Goal: Ask a question

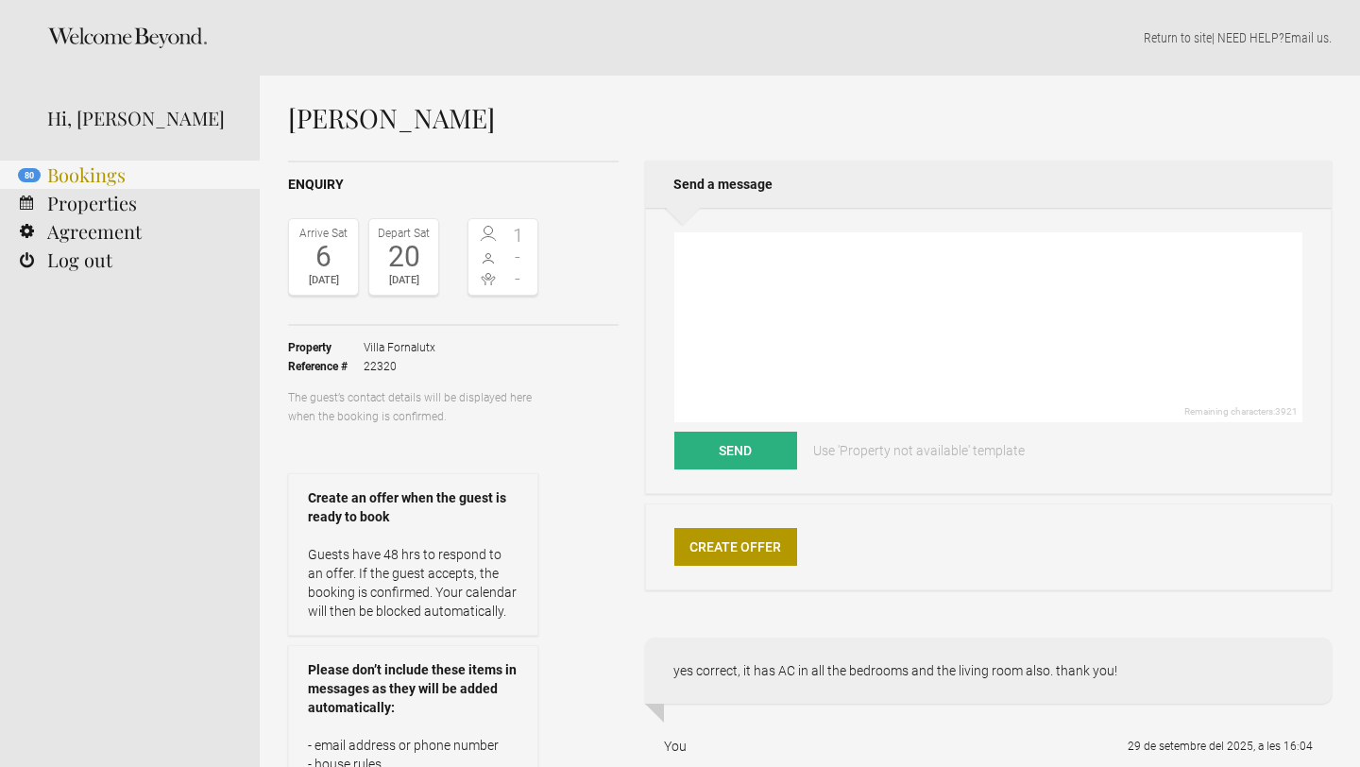
click at [117, 184] on link "80 Bookings" at bounding box center [130, 175] width 260 height 28
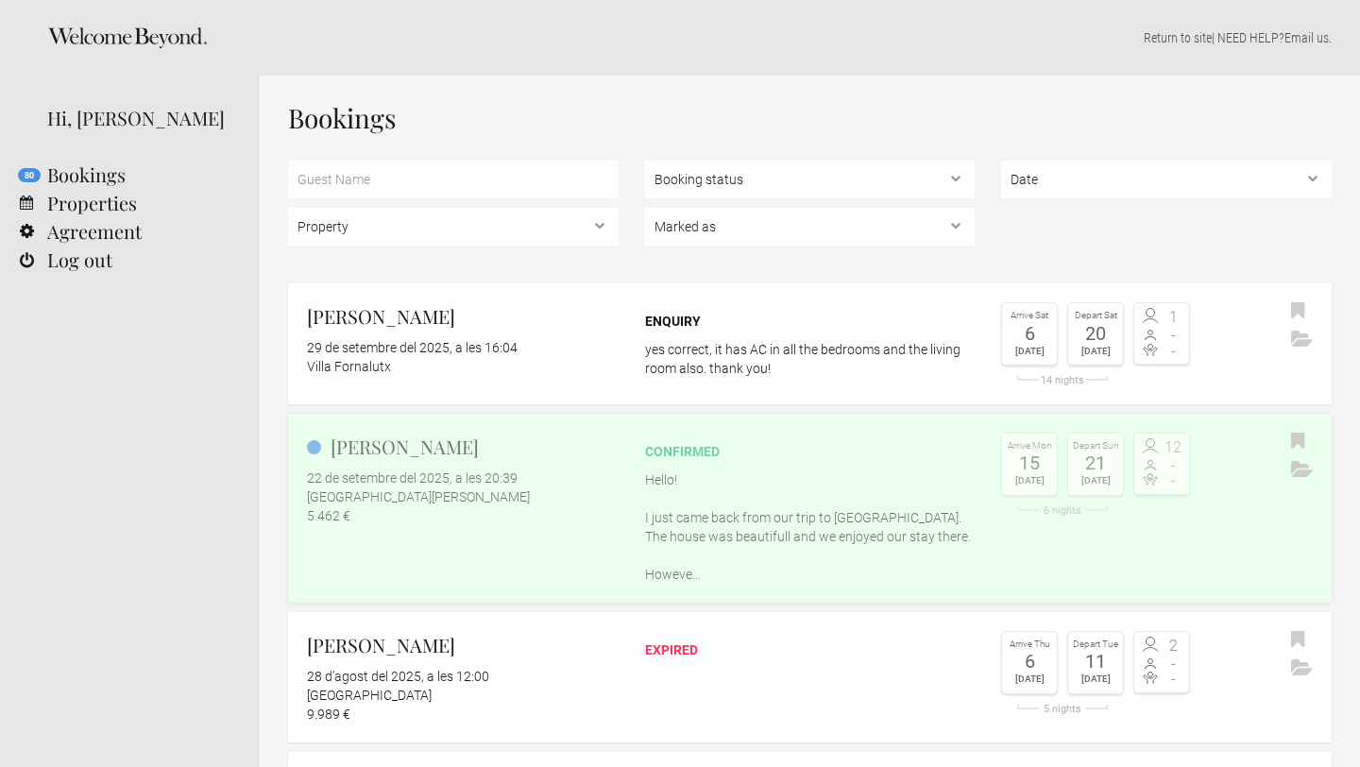
click at [855, 535] on p "Hello! I just came back from our trip to Sicily. The house was beautifull and w…" at bounding box center [810, 526] width 331 height 113
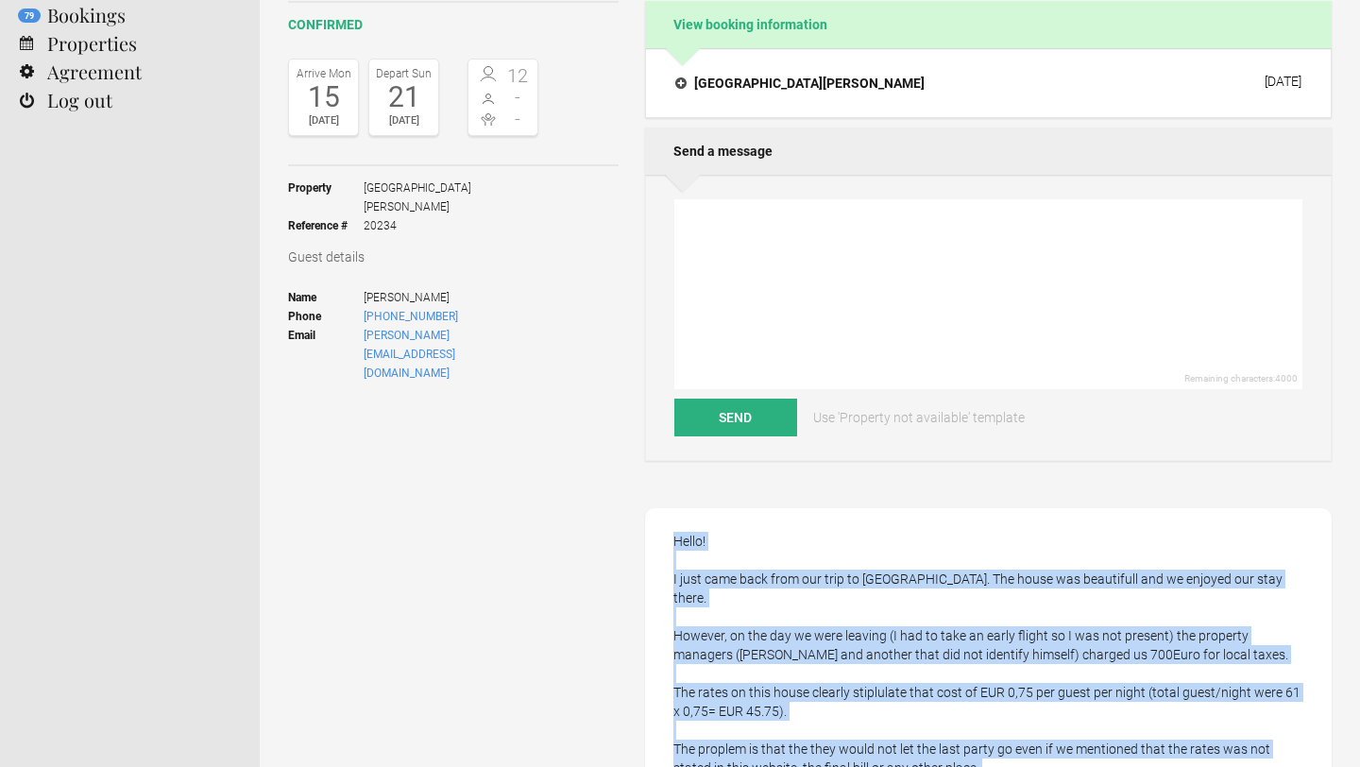
scroll to position [222, 0]
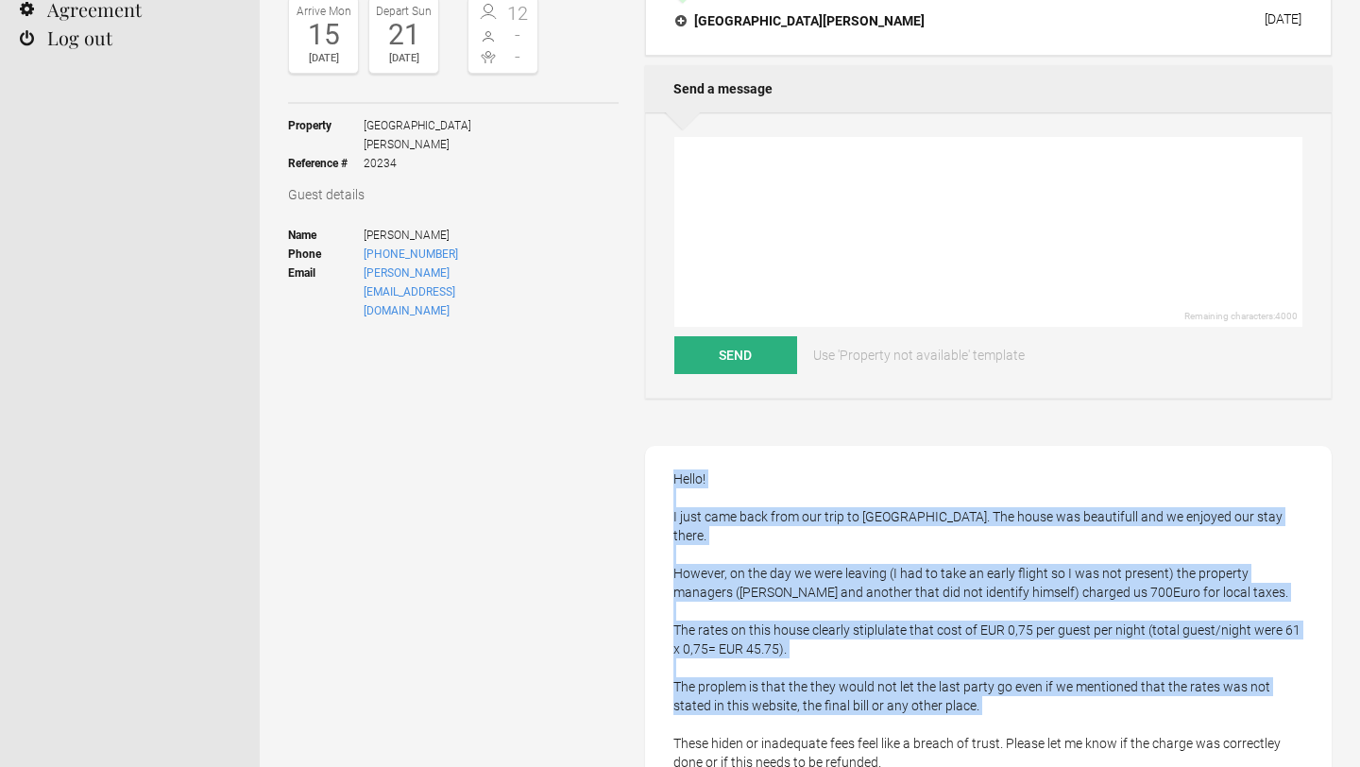
drag, startPoint x: 766, startPoint y: 695, endPoint x: 756, endPoint y: 702, distance: 12.3
click at [756, 702] on div "Hello! I just came back from our trip to [GEOGRAPHIC_DATA]. The house was beaut…" at bounding box center [988, 658] width 687 height 425
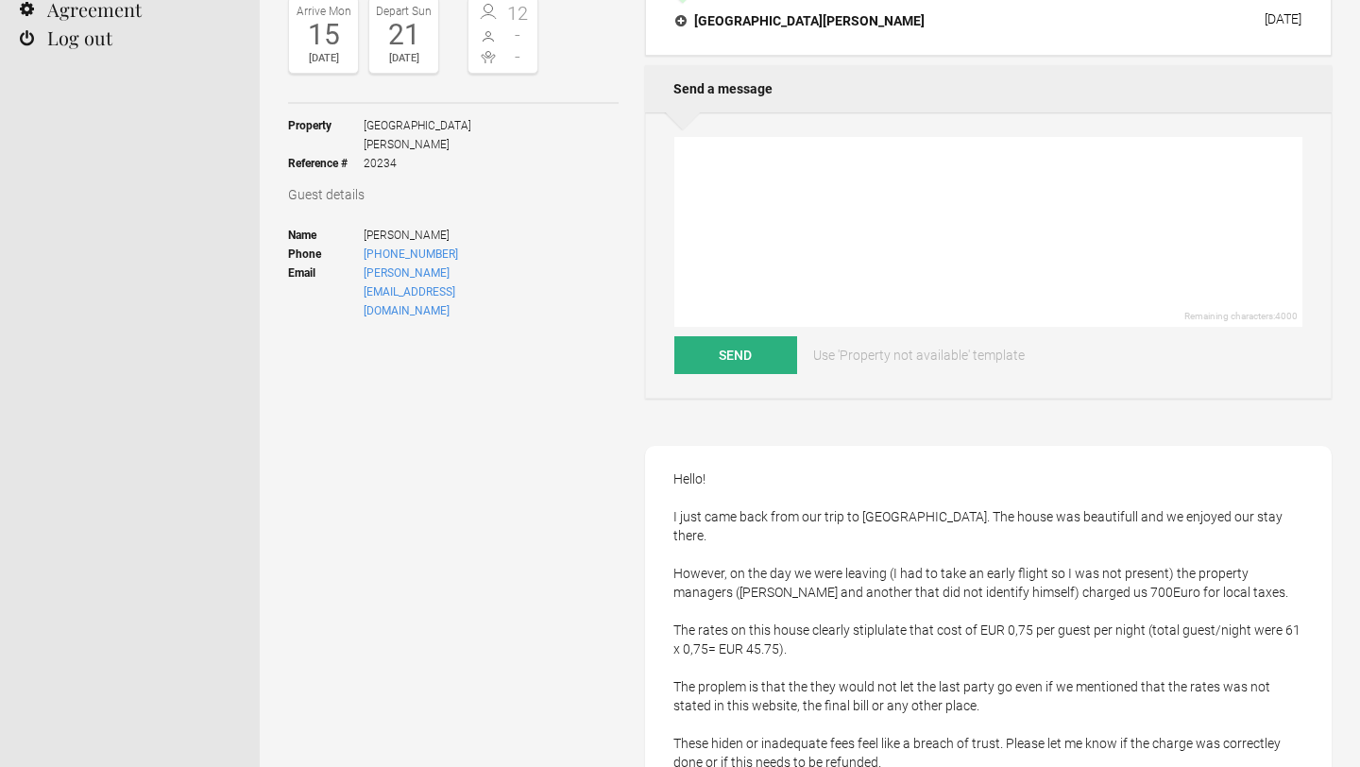
click at [762, 536] on div "Hello! I just came back from our trip to [GEOGRAPHIC_DATA]. The house was beaut…" at bounding box center [988, 658] width 687 height 425
click at [780, 586] on div "Hello! I just came back from our trip to [GEOGRAPHIC_DATA]. The house was beaut…" at bounding box center [988, 658] width 687 height 425
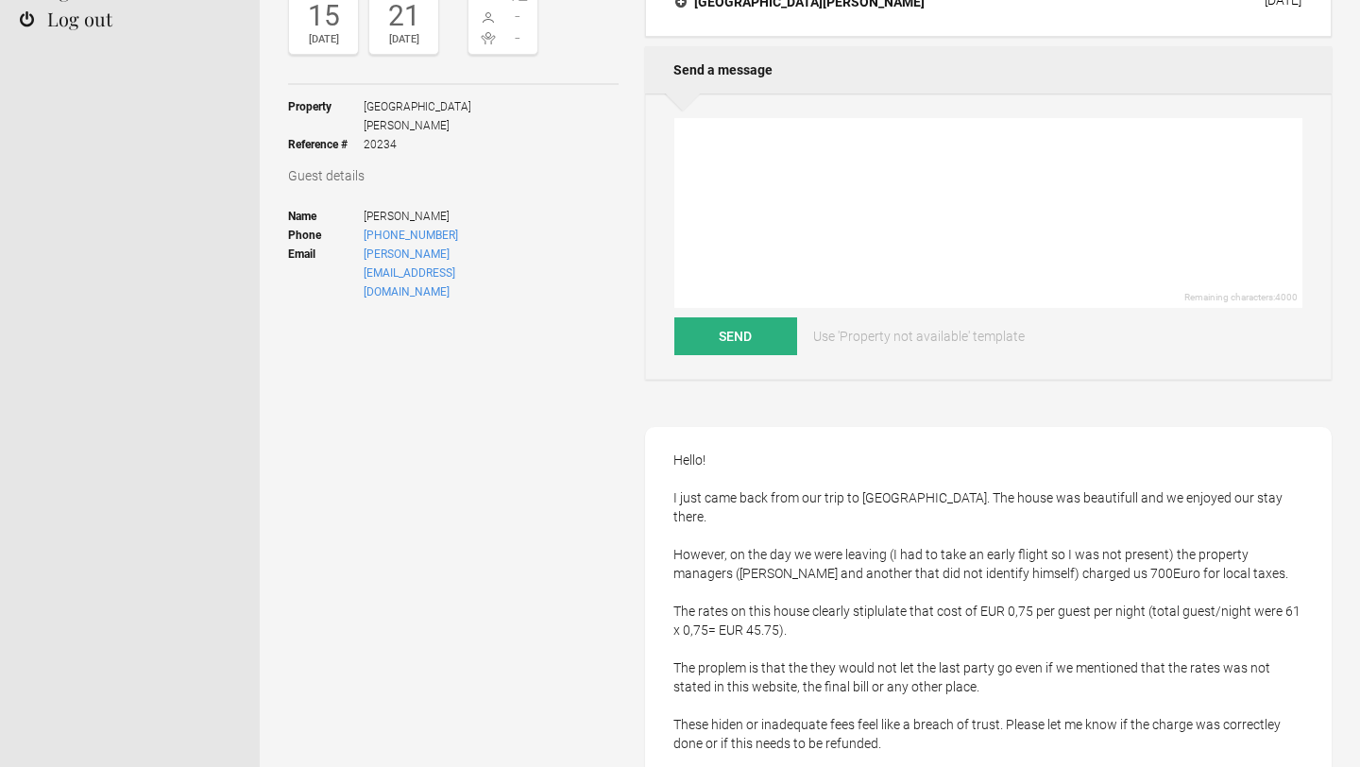
drag, startPoint x: 783, startPoint y: 575, endPoint x: 803, endPoint y: 759, distance: 185.2
click at [803, 759] on div "Hello! I just came back from our trip to [GEOGRAPHIC_DATA]. The house was beaut…" at bounding box center [988, 639] width 687 height 425
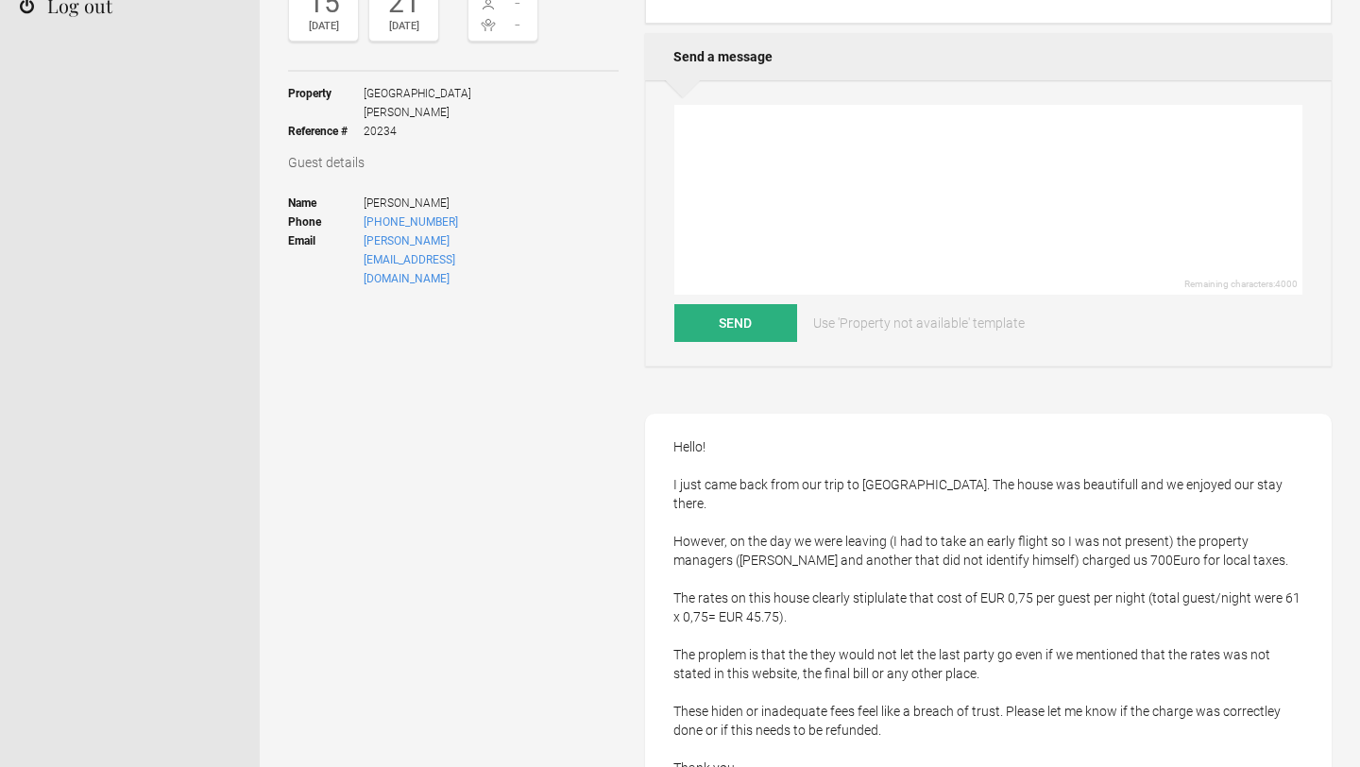
click at [804, 672] on div "Hello! I just came back from our trip to [GEOGRAPHIC_DATA]. The house was beaut…" at bounding box center [988, 626] width 687 height 425
drag, startPoint x: 770, startPoint y: 645, endPoint x: 772, endPoint y: 742, distance: 97.3
click at [772, 742] on div "Hello! I just came back from our trip to [GEOGRAPHIC_DATA]. The house was beaut…" at bounding box center [988, 626] width 687 height 425
drag, startPoint x: 728, startPoint y: 603, endPoint x: 1054, endPoint y: 766, distance: 364.1
click at [1054, 766] on div "Hello! I just came back from our trip to [GEOGRAPHIC_DATA]. The house was beaut…" at bounding box center [988, 626] width 687 height 425
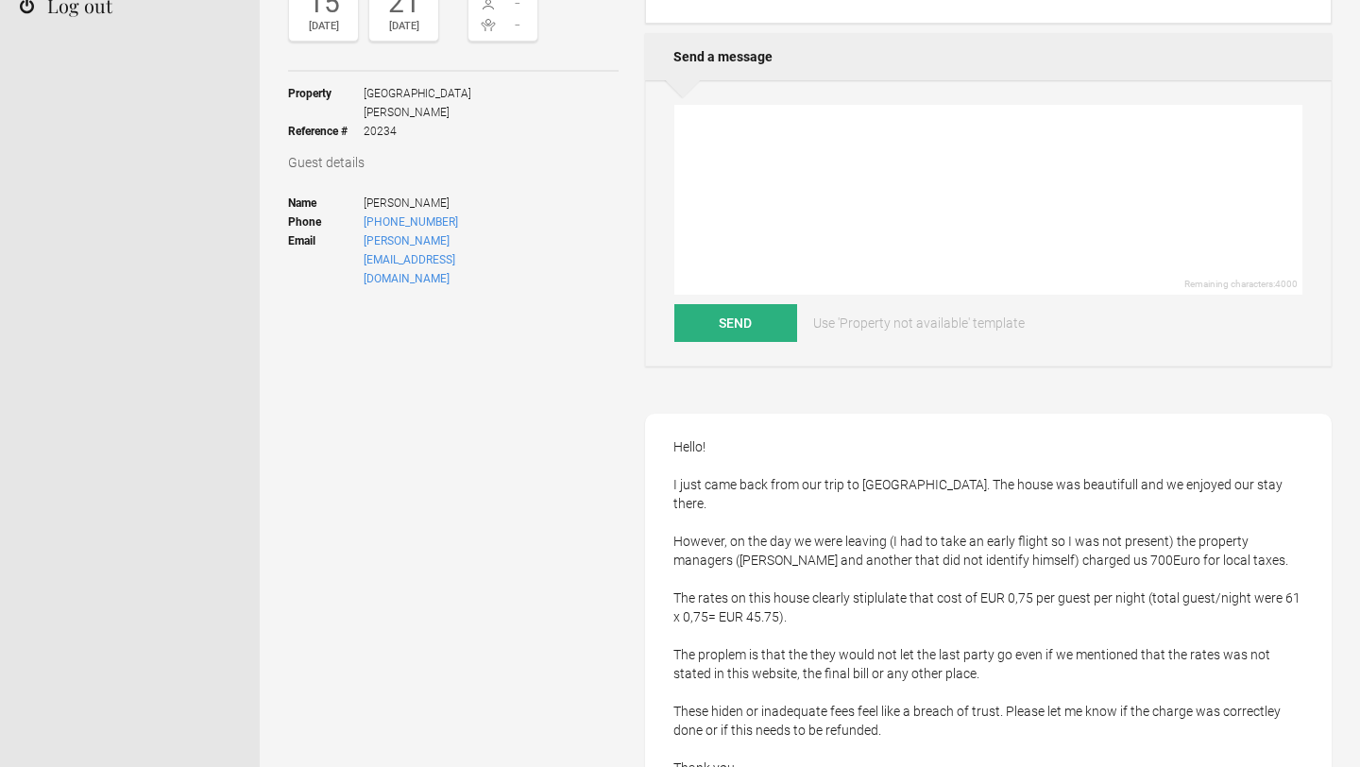
click at [902, 483] on div "Hello! I just came back from our trip to [GEOGRAPHIC_DATA]. The house was beaut…" at bounding box center [988, 626] width 687 height 425
click at [879, 645] on div "Hello! I just came back from our trip to [GEOGRAPHIC_DATA]. The house was beaut…" at bounding box center [988, 626] width 687 height 425
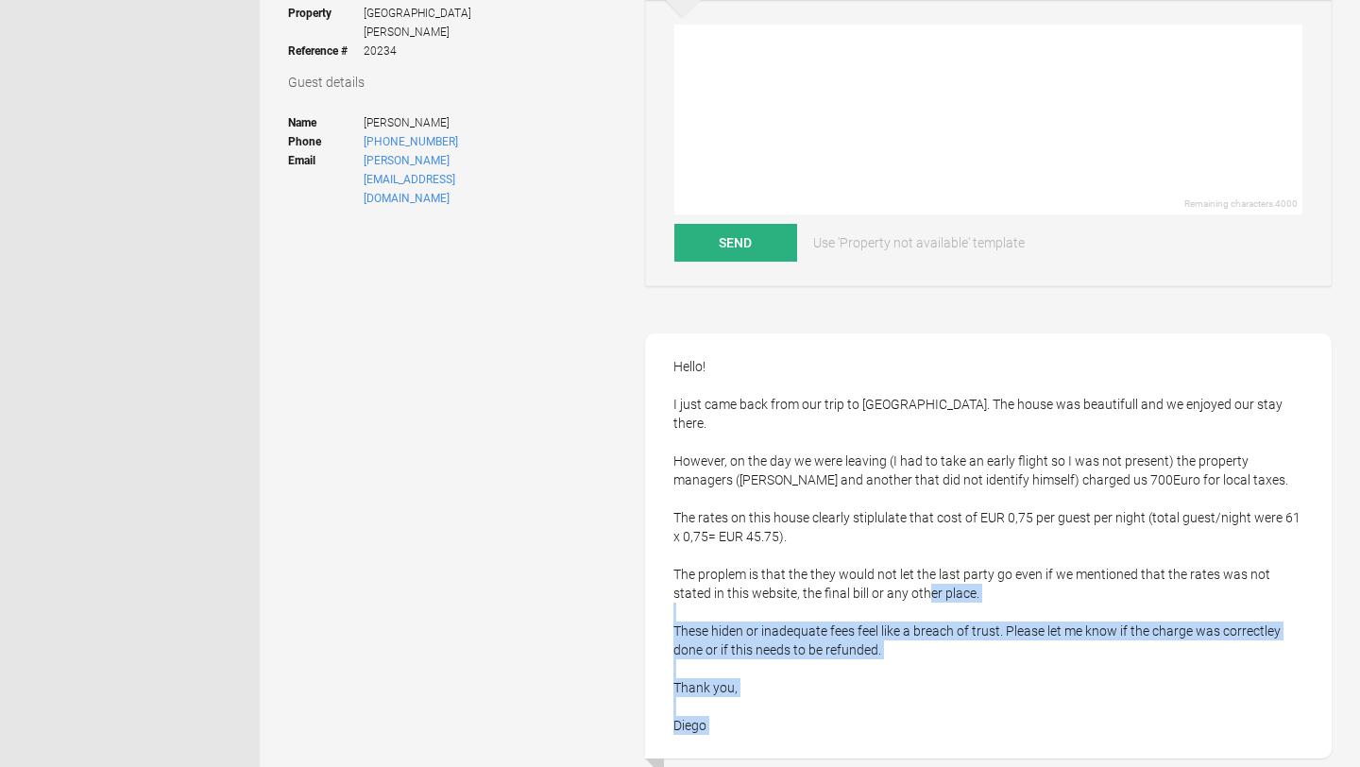
drag, startPoint x: 879, startPoint y: 645, endPoint x: 887, endPoint y: 766, distance: 121.1
click at [886, 766] on li "Hello! I just came back from our trip to [GEOGRAPHIC_DATA]. The house was beaut…" at bounding box center [988, 578] width 687 height 491
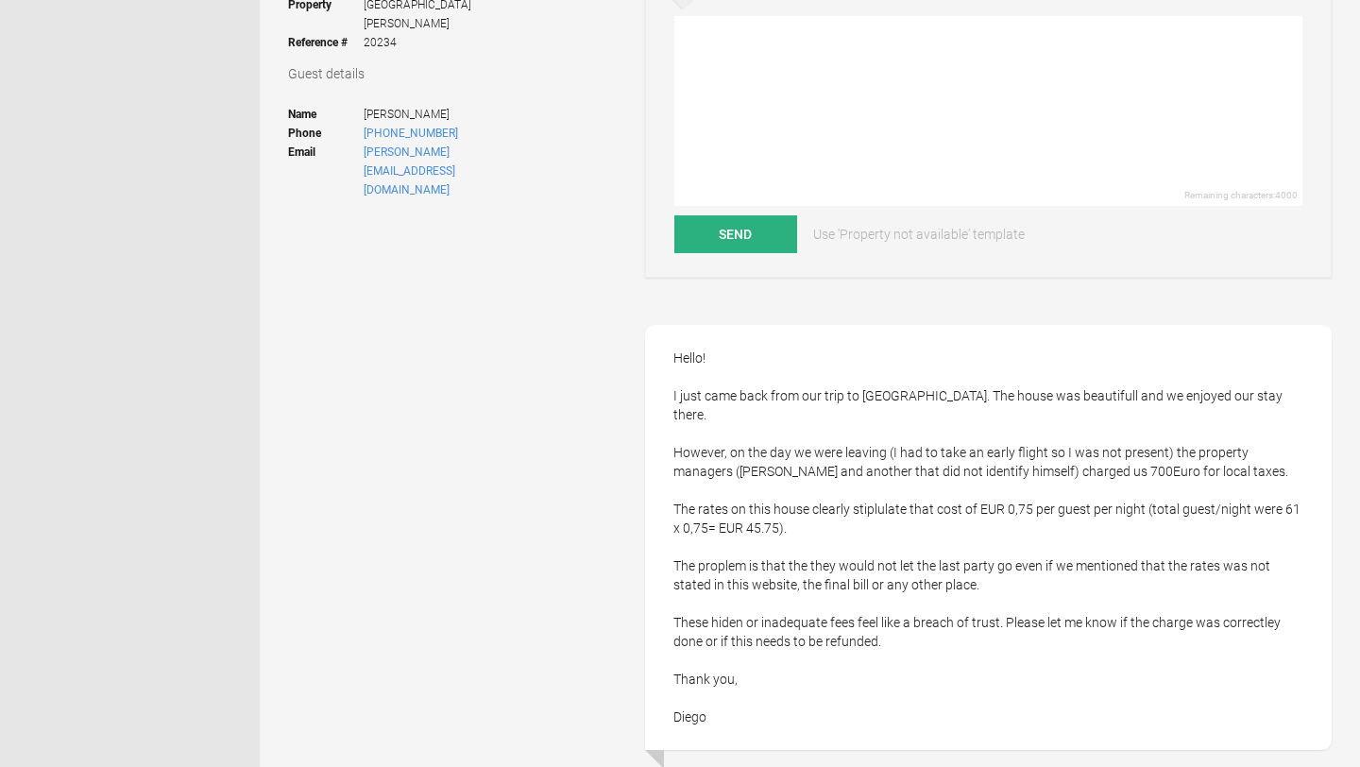
click at [823, 552] on div "Hello! I just came back from our trip to [GEOGRAPHIC_DATA]. The house was beaut…" at bounding box center [988, 537] width 687 height 425
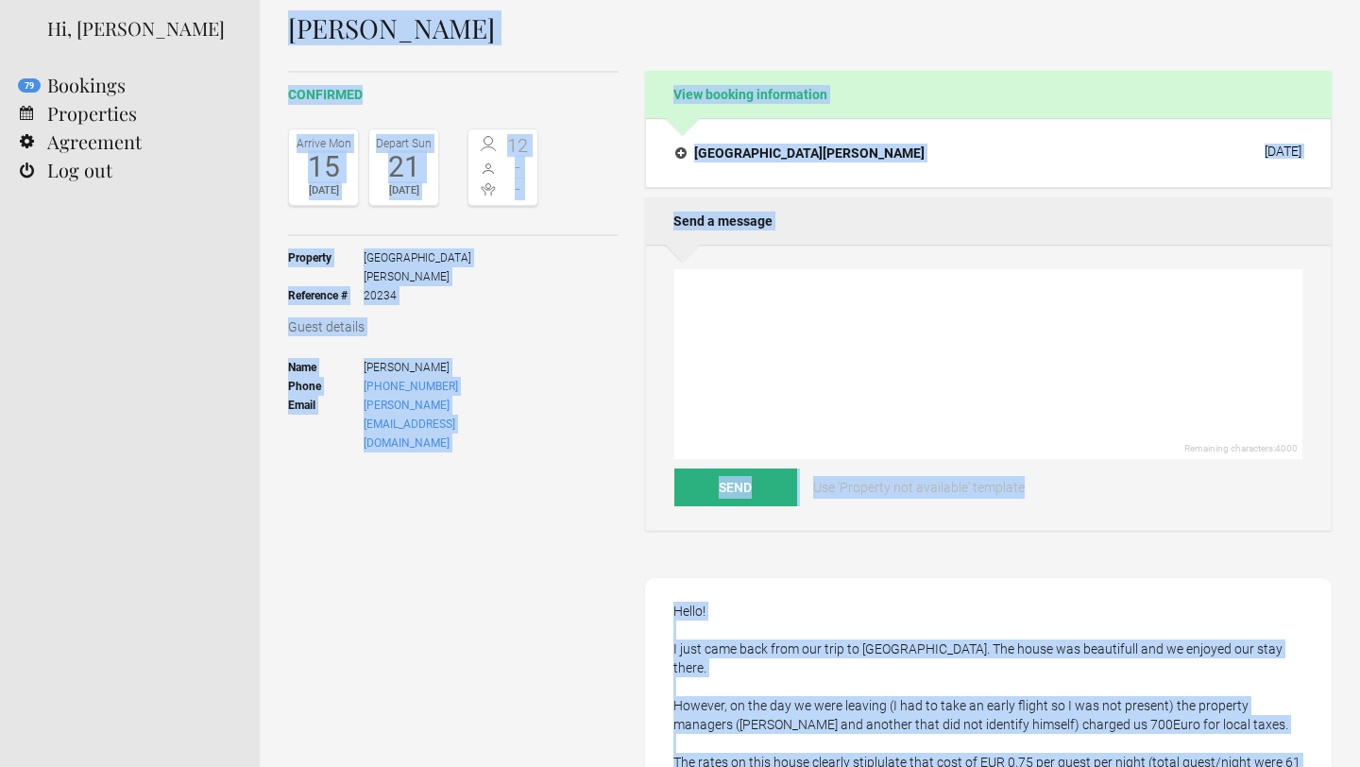
scroll to position [0, 0]
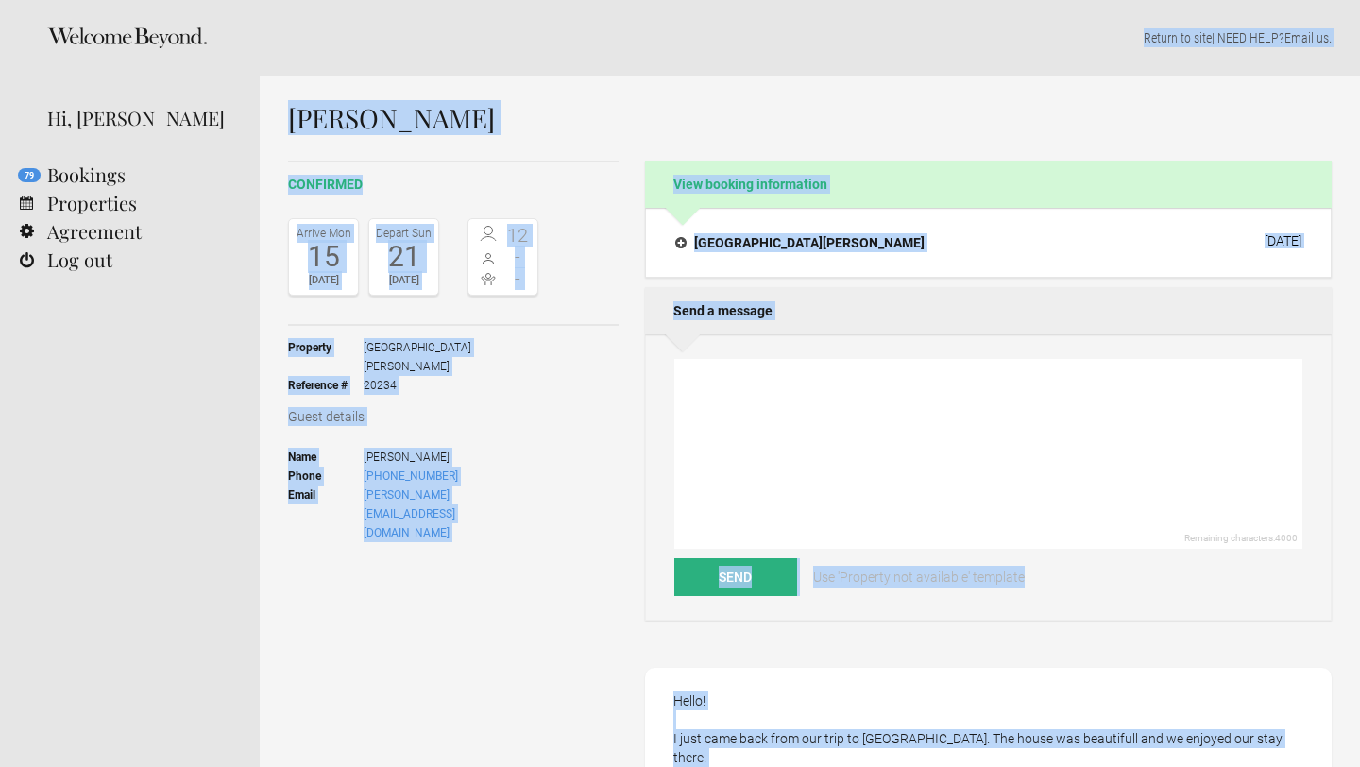
drag, startPoint x: 823, startPoint y: 552, endPoint x: 601, endPoint y: -30, distance: 623.5
click at [601, 0] on html "Home Search Collections Remote work Photoshoot locations City breaks Family hol…" at bounding box center [680, 383] width 1360 height 767
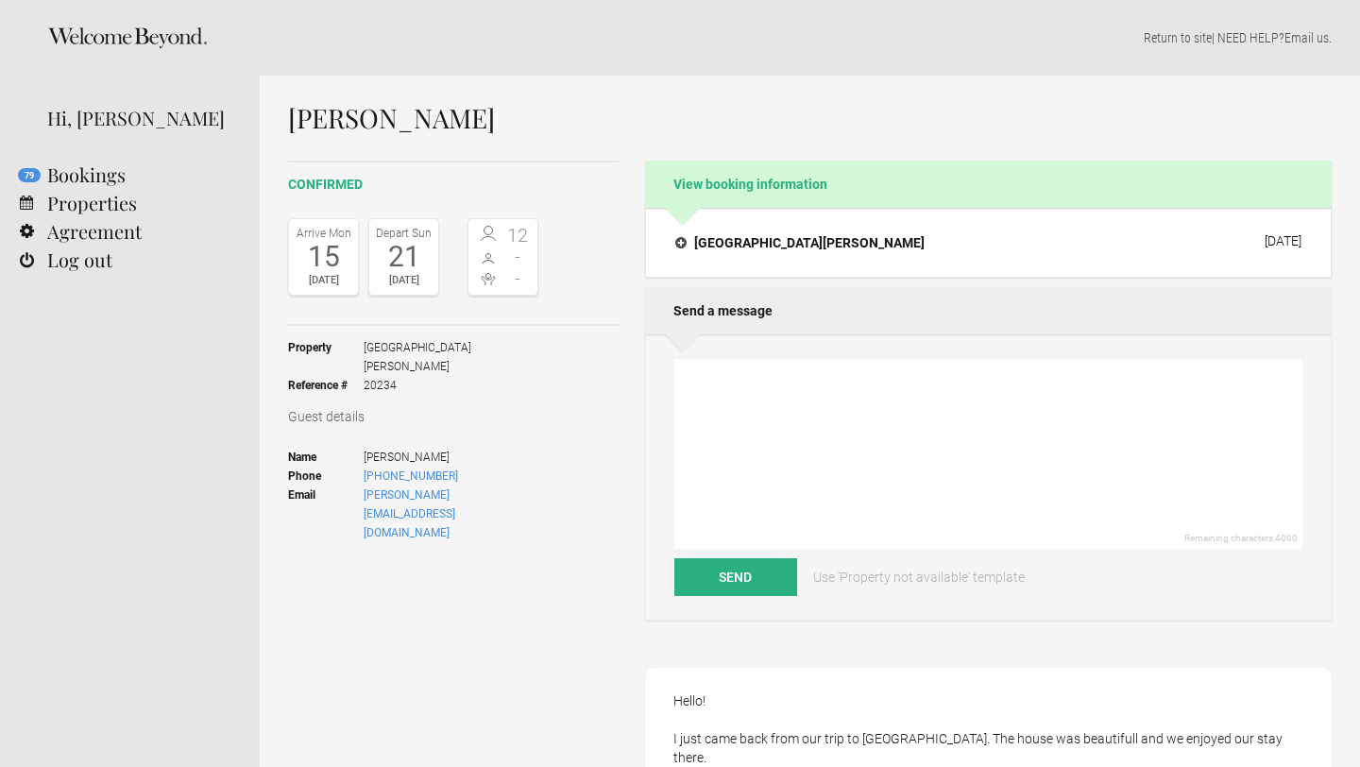
click at [542, 361] on div "Property [GEOGRAPHIC_DATA][PERSON_NAME] Reference # 20234 Guest details Name [P…" at bounding box center [453, 440] width 331 height 229
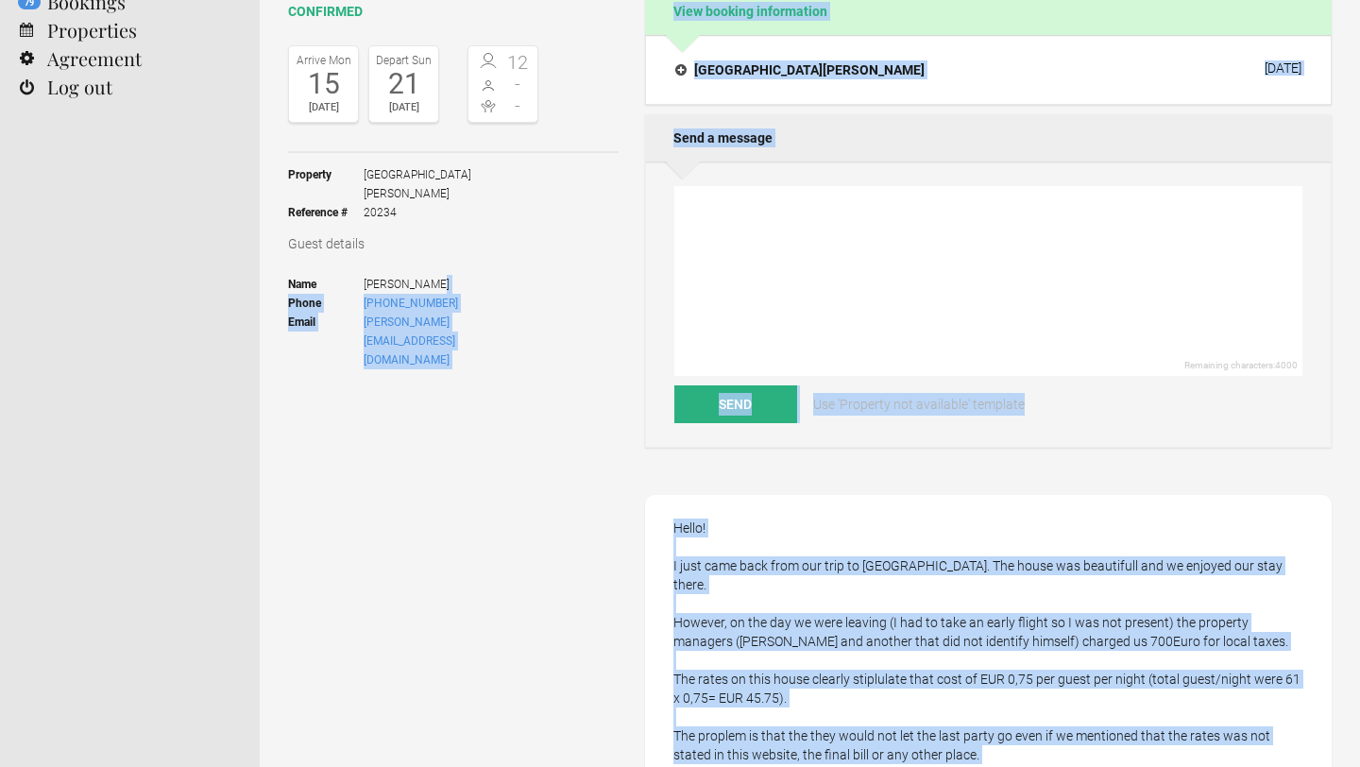
scroll to position [233, 0]
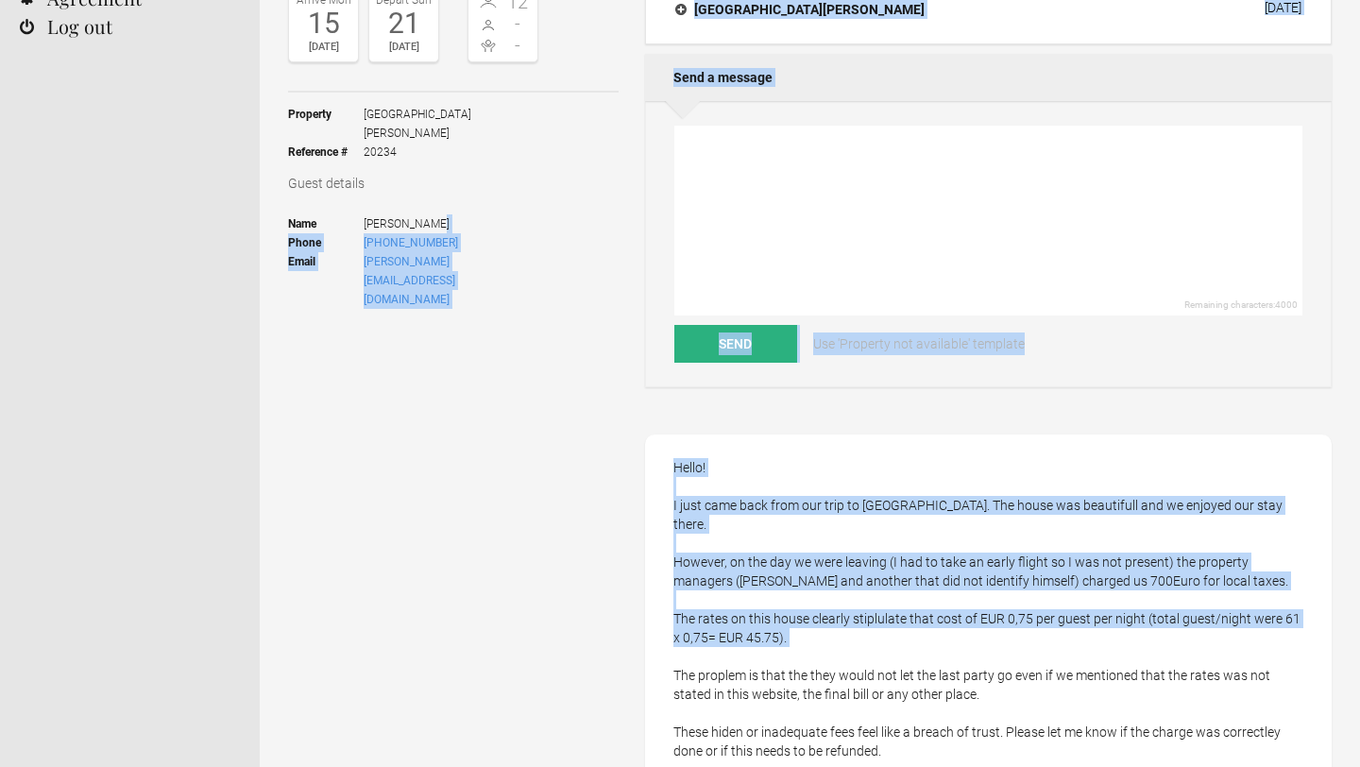
drag, startPoint x: 566, startPoint y: 436, endPoint x: 772, endPoint y: 636, distance: 286.5
